Goal: Task Accomplishment & Management: Manage account settings

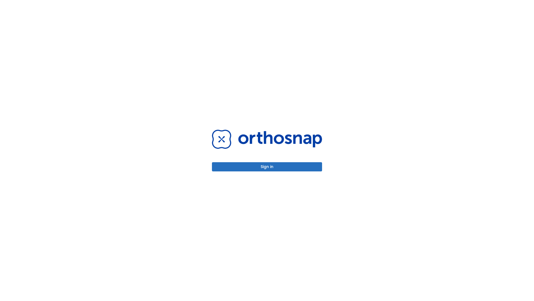
click at [267, 166] on button "Sign in" at bounding box center [267, 166] width 110 height 9
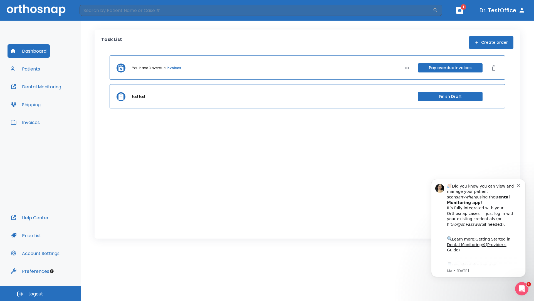
click at [40, 293] on span "Logout" at bounding box center [35, 293] width 15 height 6
